Goal: Information Seeking & Learning: Learn about a topic

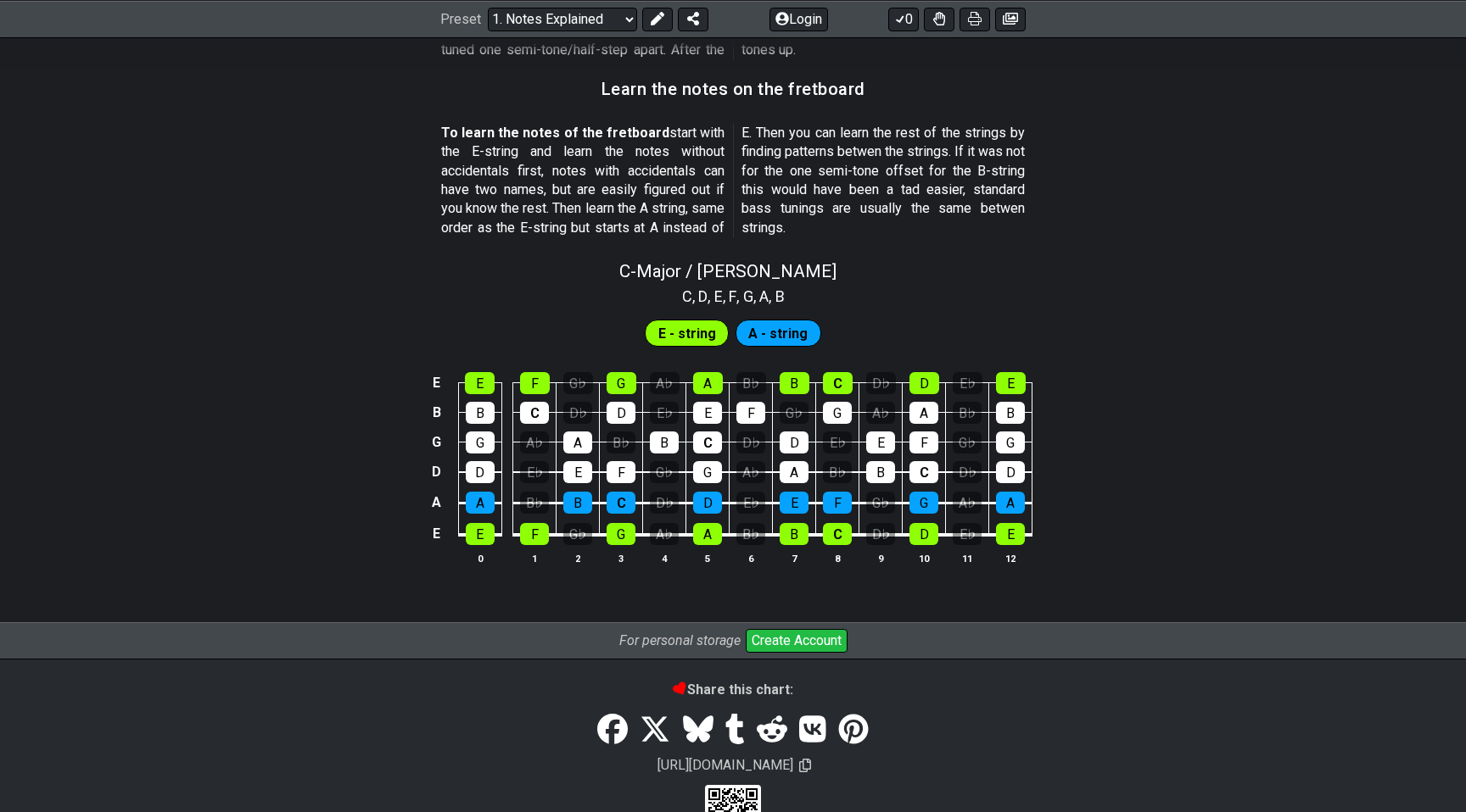
scroll to position [1500, 0]
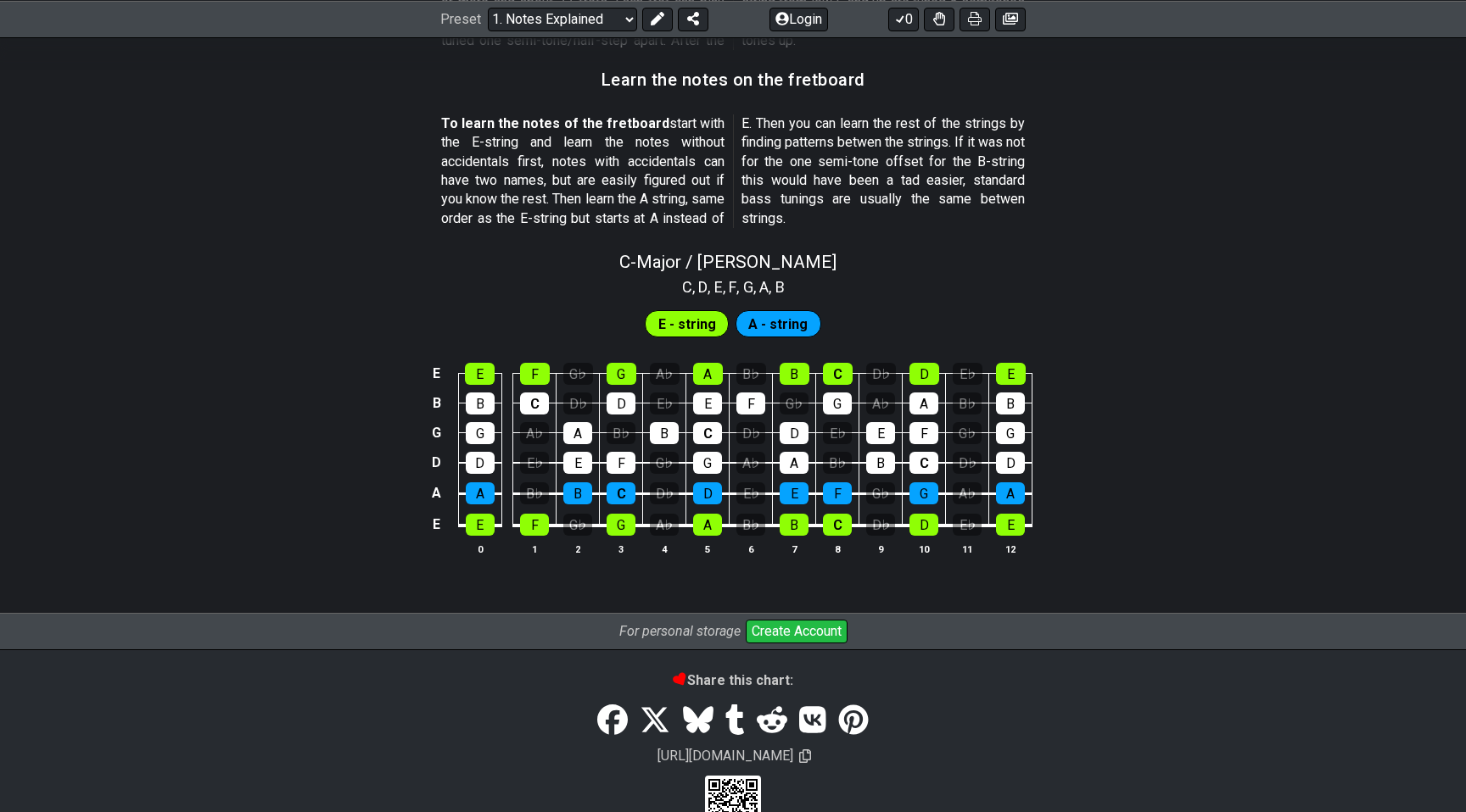
click at [486, 510] on td "E" at bounding box center [479, 509] width 43 height 32
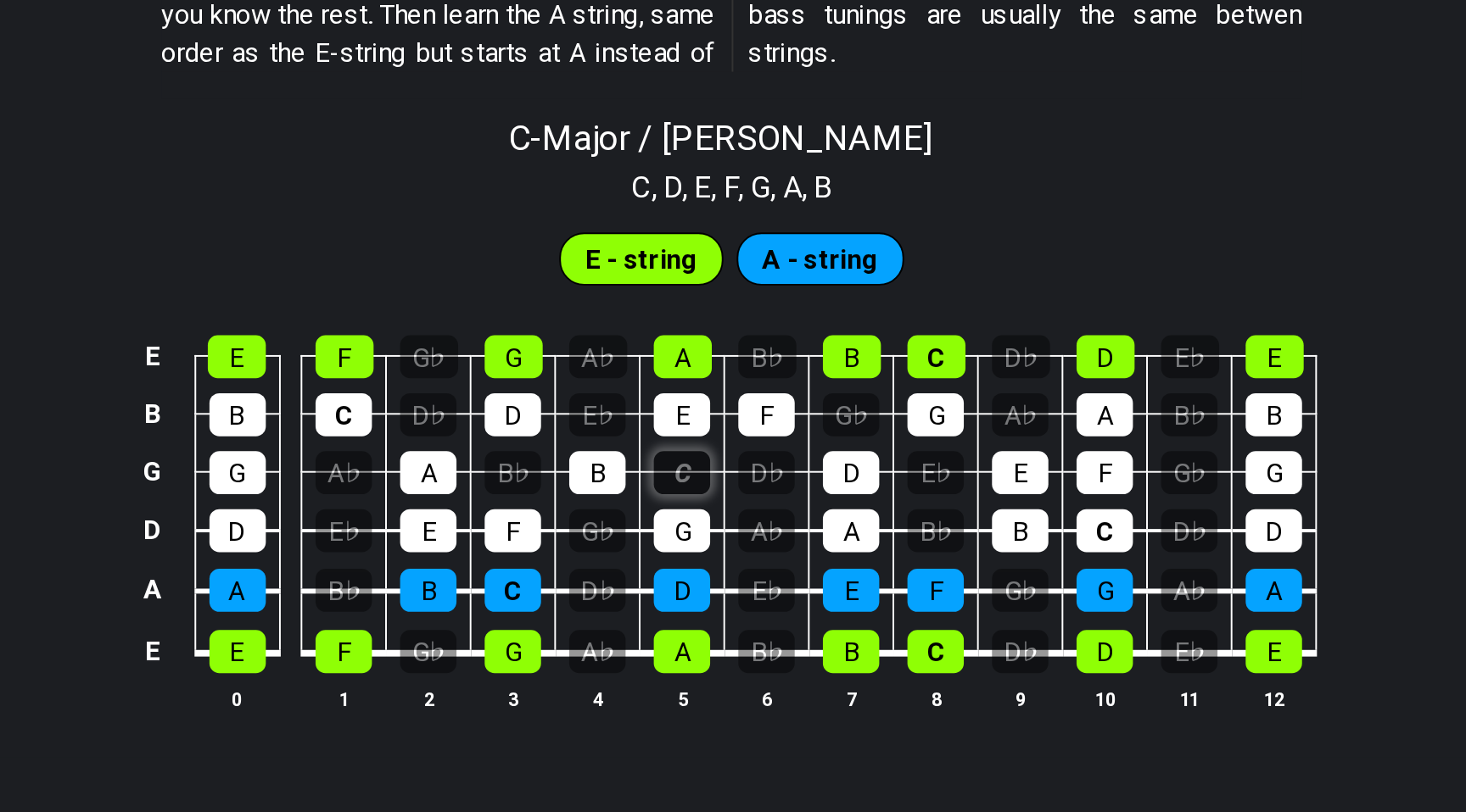
scroll to position [1467, 0]
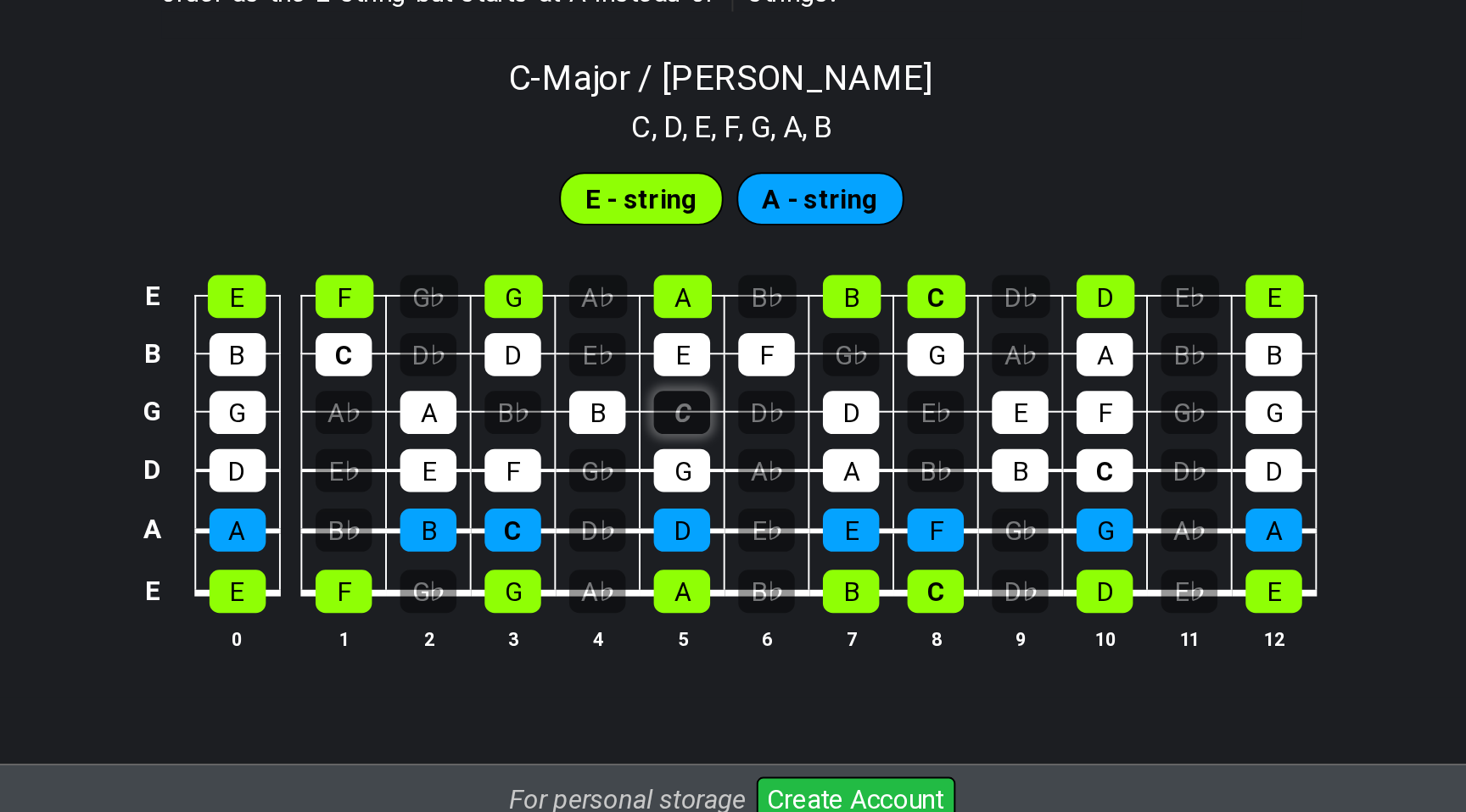
click at [714, 468] on div "C" at bounding box center [707, 465] width 28 height 23
click at [707, 465] on div "C" at bounding box center [707, 465] width 28 height 23
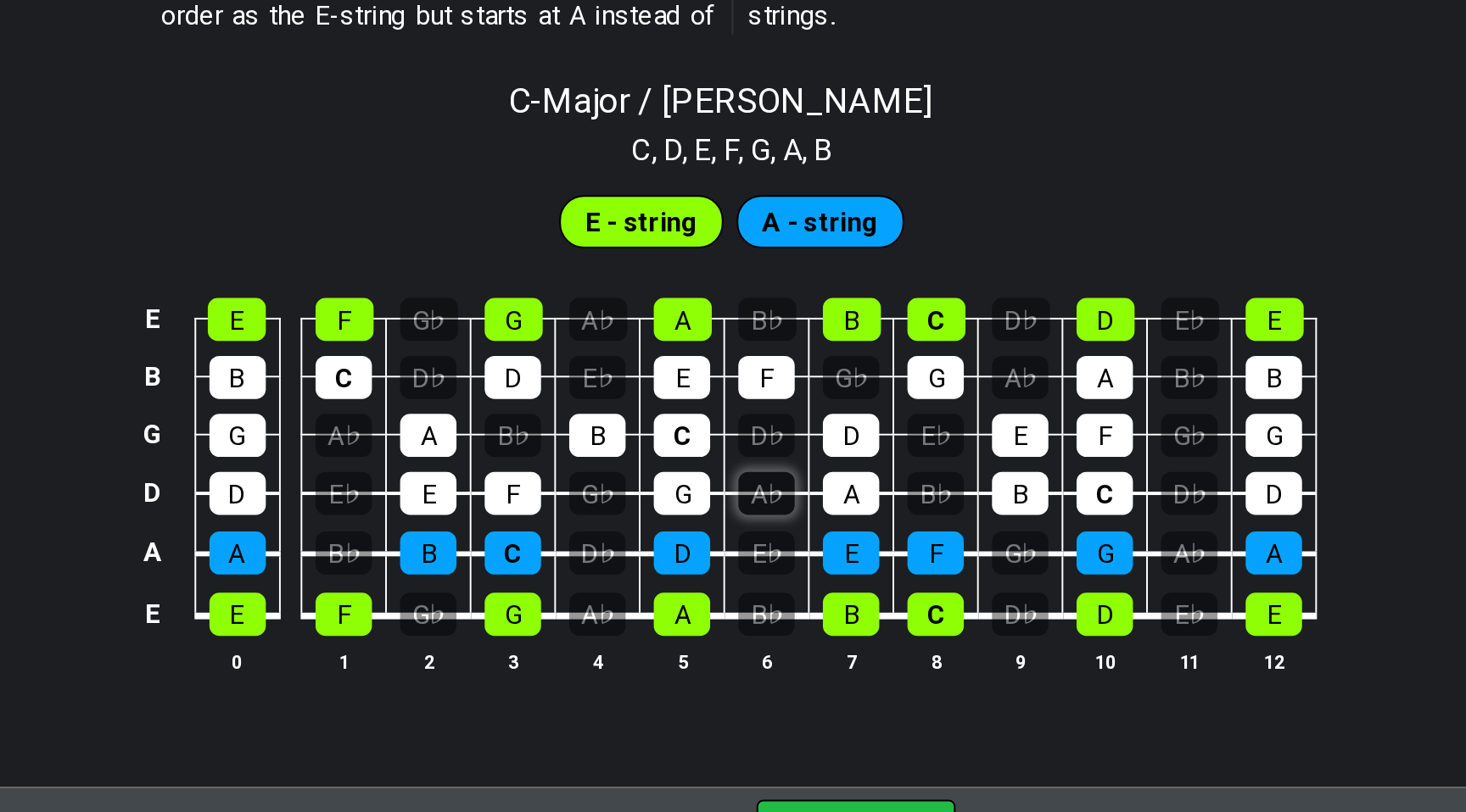
drag, startPoint x: 409, startPoint y: 290, endPoint x: 743, endPoint y: 497, distance: 392.9
click at [743, 497] on div "C - Major / Ionian C , D , E , F , G , A , B E - string A - string E E F G♭ G A…" at bounding box center [733, 443] width 1466 height 337
drag, startPoint x: 655, startPoint y: 284, endPoint x: 1050, endPoint y: 588, distance: 498.4
click at [1050, 588] on div "C - Major / Ionian C , D , E , F , G , A , B E - string A - string E E F G♭ G A…" at bounding box center [733, 443] width 1466 height 337
click at [606, 381] on td "G" at bounding box center [621, 391] width 43 height 29
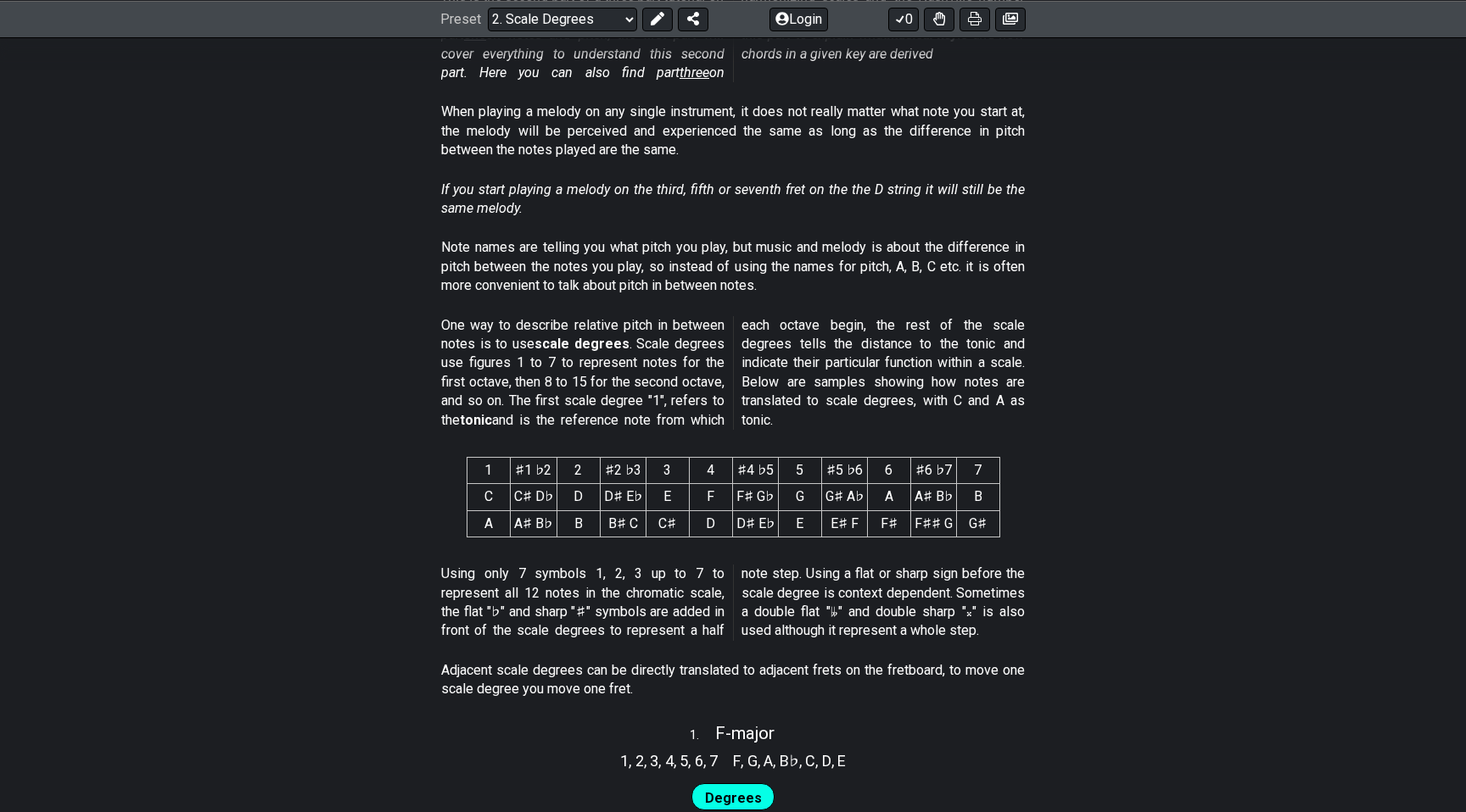
scroll to position [453, 0]
